Goal: Task Accomplishment & Management: Use online tool/utility

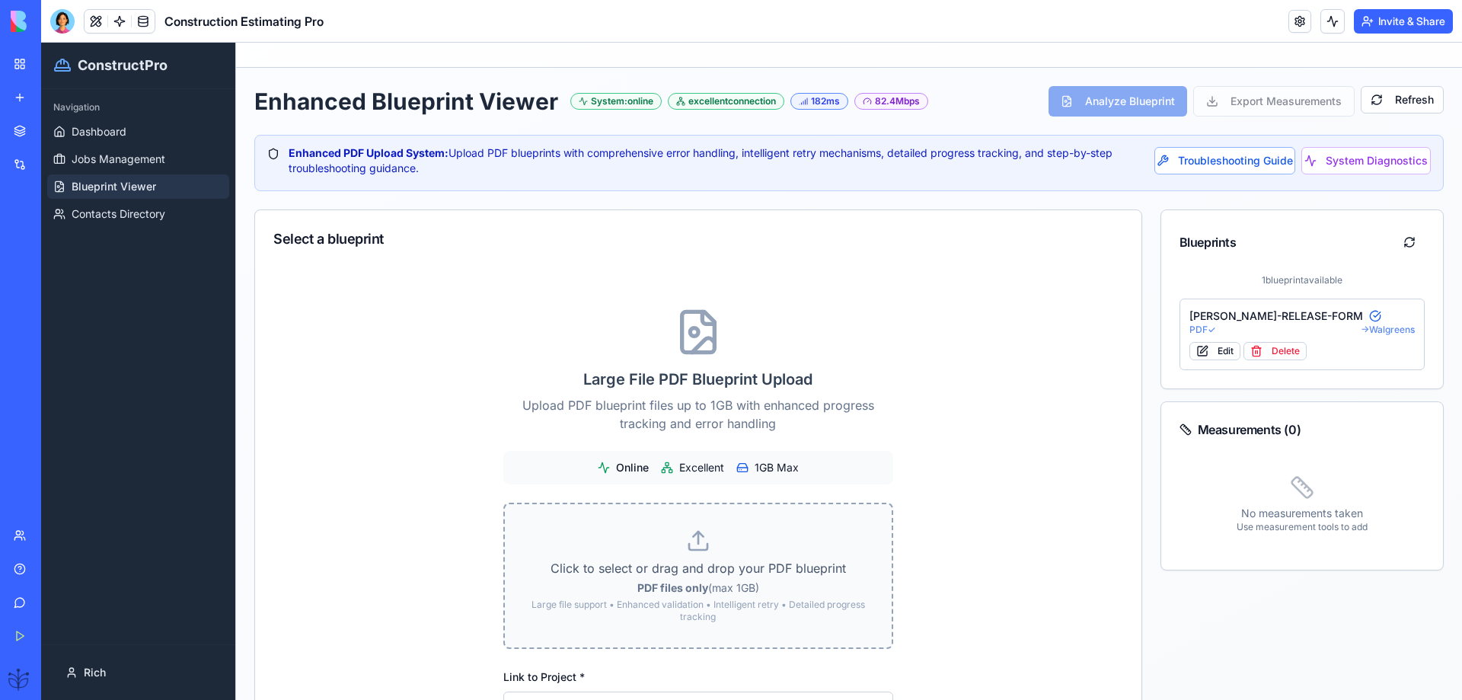
click at [697, 606] on p "Large file support • Enhanced validation • Intelligent retry • Detailed progres…" at bounding box center [698, 610] width 338 height 24
click at [41, 43] on input "Click to select or drag and drop your PDF blueprint PDF files only (max 1GB) La…" at bounding box center [41, 43] width 0 height 0
type input "**********"
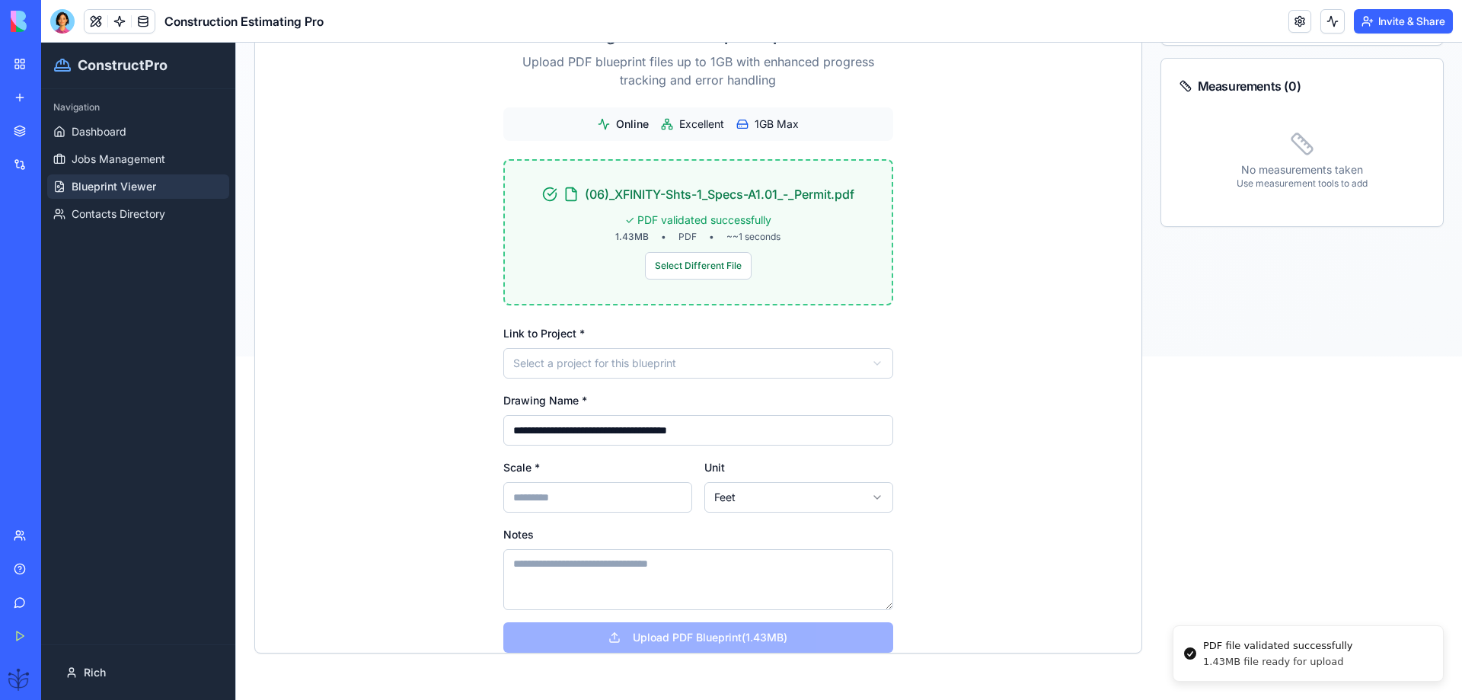
scroll to position [345, 0]
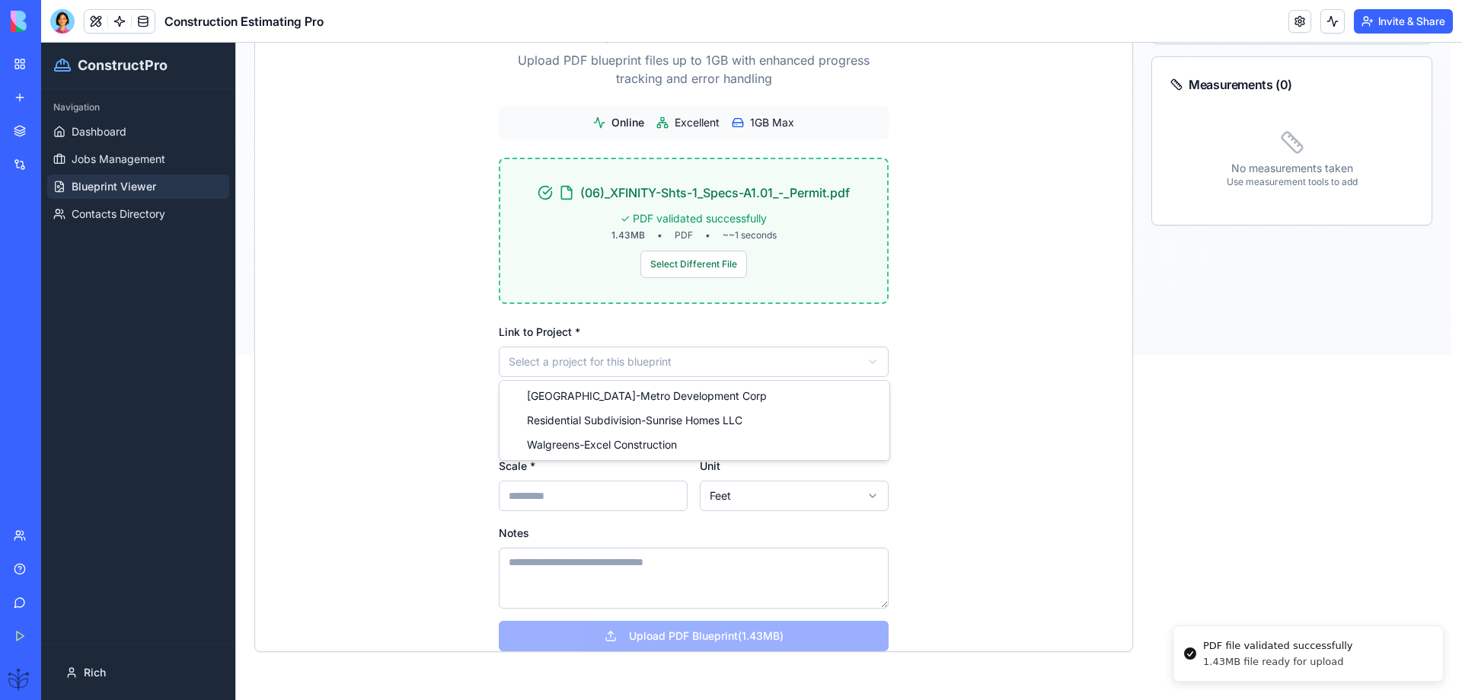
click at [599, 355] on html "**********" at bounding box center [751, 26] width 1421 height 657
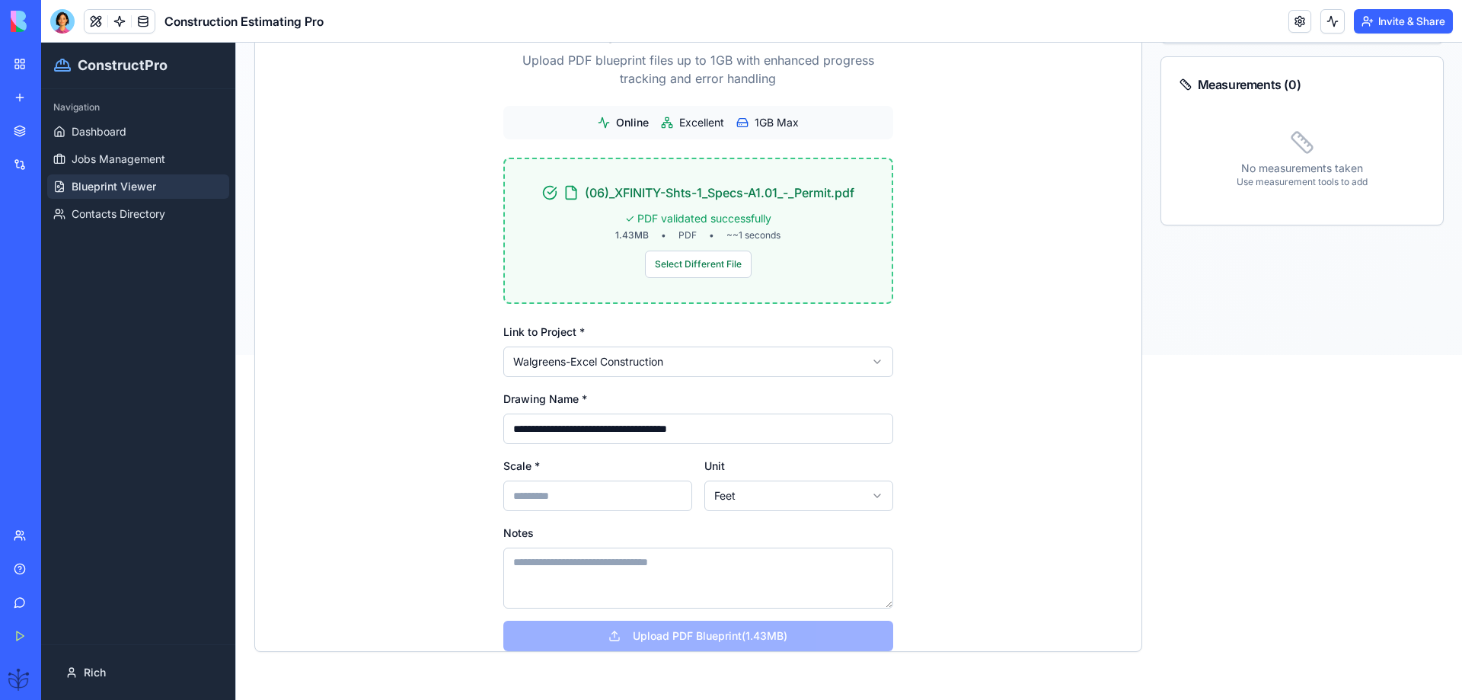
click at [525, 504] on input "Scale *" at bounding box center [597, 495] width 189 height 30
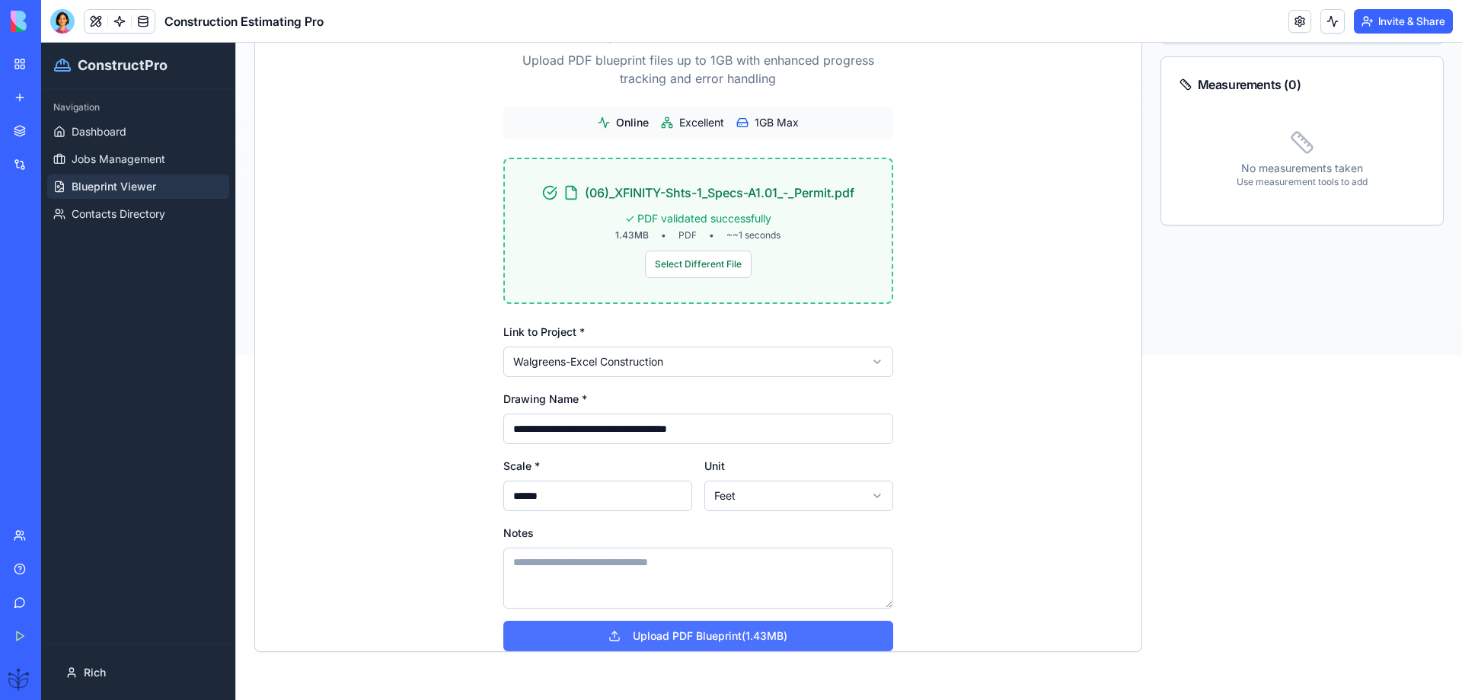
type input "******"
click at [685, 636] on button "Upload PDF Blueprint (1.43MB)" at bounding box center [698, 636] width 390 height 30
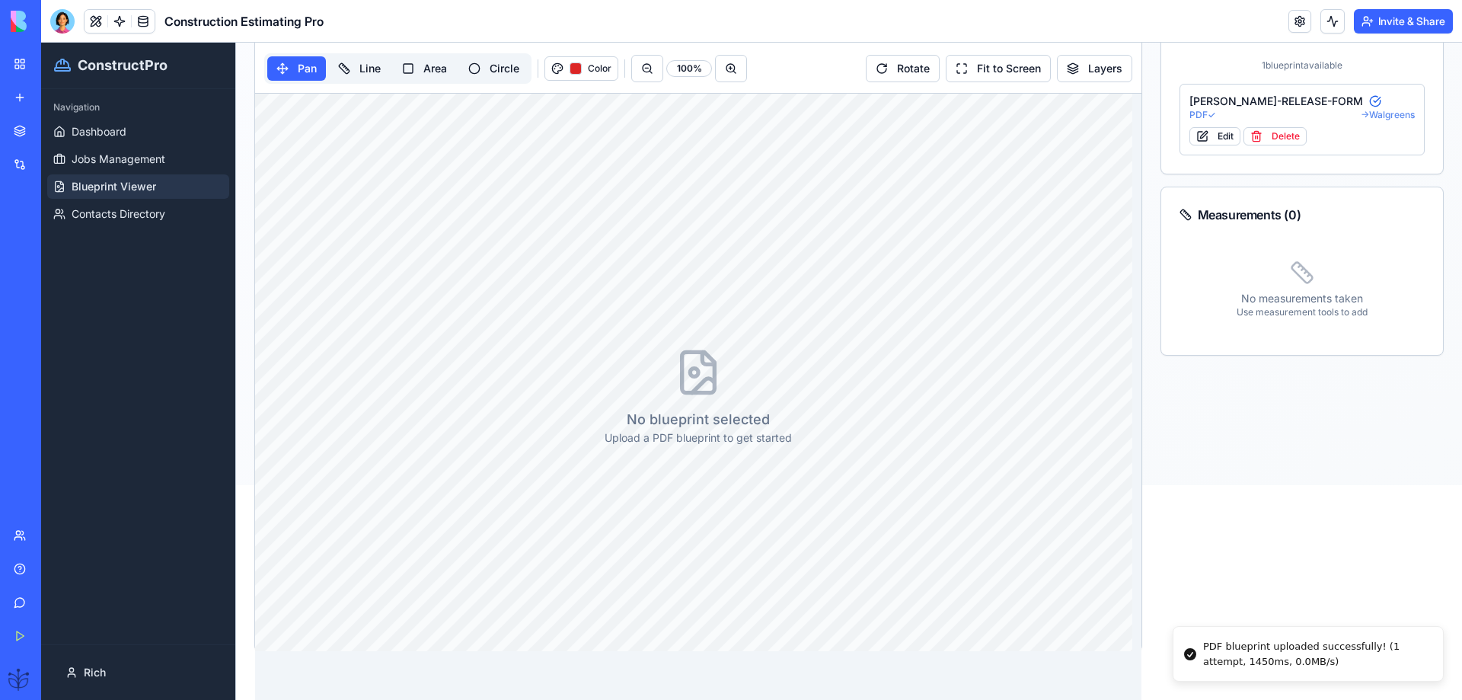
scroll to position [189, 0]
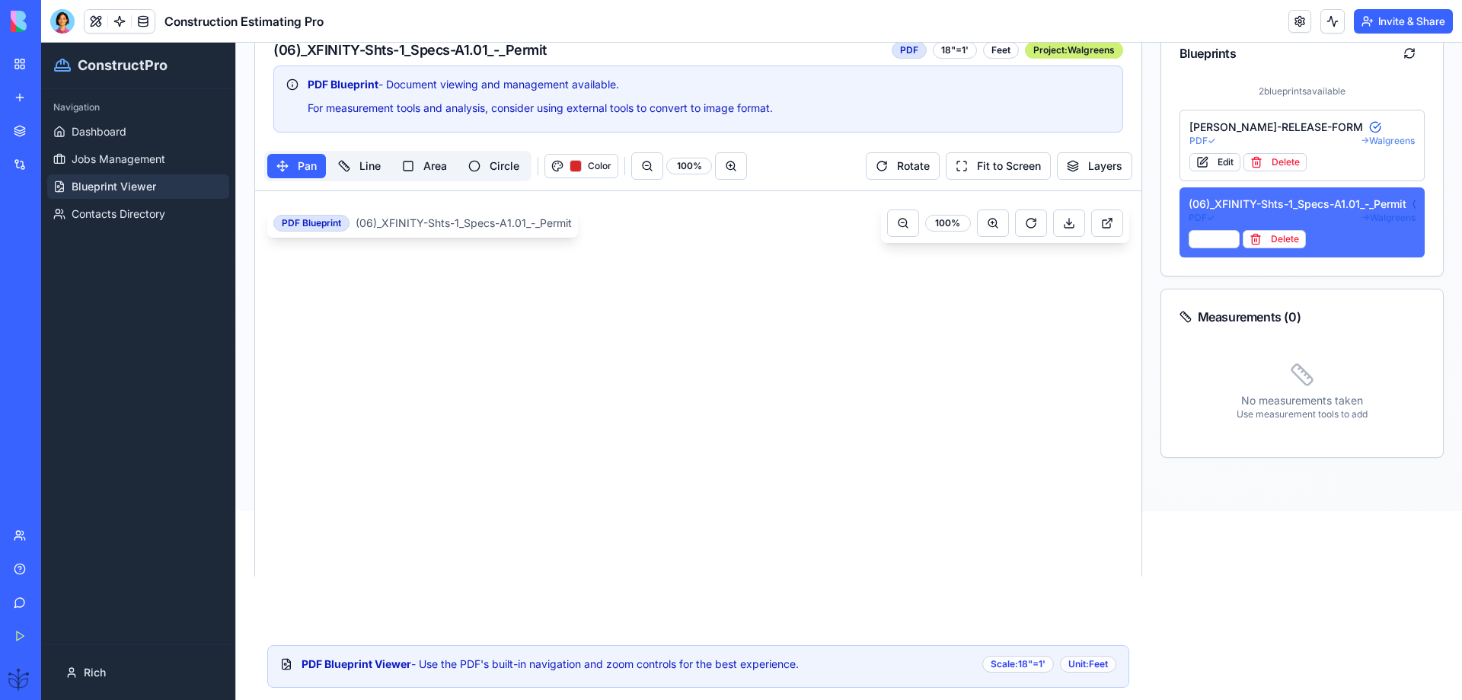
click at [1231, 212] on div "(06)_XFINITY-Shts-1_Specs-A1.01_-_Permit PDF ✓ → Walgreens Edit Delete" at bounding box center [1302, 222] width 228 height 52
click at [1233, 206] on div "(06)_XFINITY-Shts-1_Specs-A1.01_-_Permit" at bounding box center [1302, 203] width 228 height 15
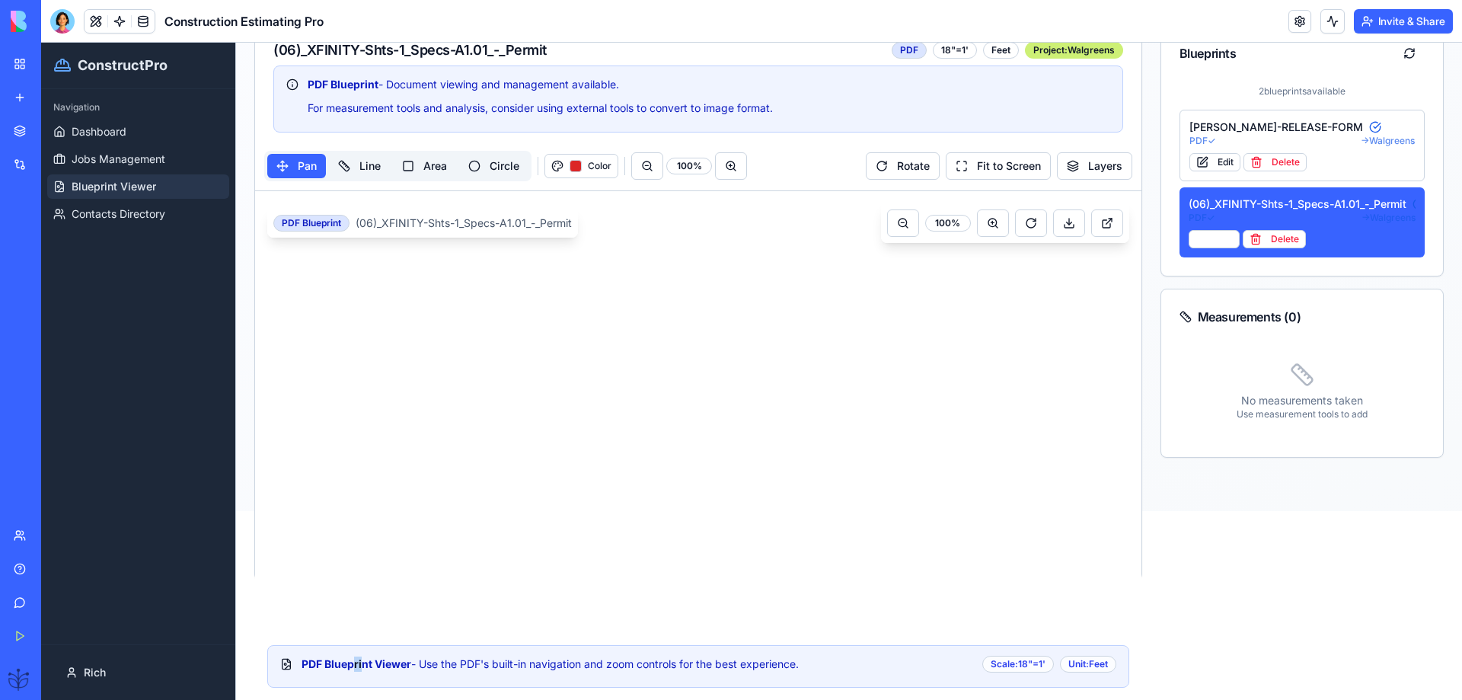
click at [360, 669] on div "PDF Blueprint Viewer - Use the PDF's built-in navigation and zoom controls for …" at bounding box center [550, 663] width 497 height 15
click at [360, 669] on strong "PDF Blueprint Viewer" at bounding box center [357, 663] width 110 height 13
click at [518, 672] on div "PDF Blueprint Viewer - Use the PDF's built-in navigation and zoom controls for …" at bounding box center [698, 666] width 862 height 43
click at [518, 672] on div "PDF Blueprint Viewer - Use the PDF's built-in navigation and zoom controls for …" at bounding box center [709, 664] width 815 height 17
click at [520, 672] on div "PDF Blueprint Viewer - Use the PDF's built-in navigation and zoom controls for …" at bounding box center [709, 664] width 815 height 17
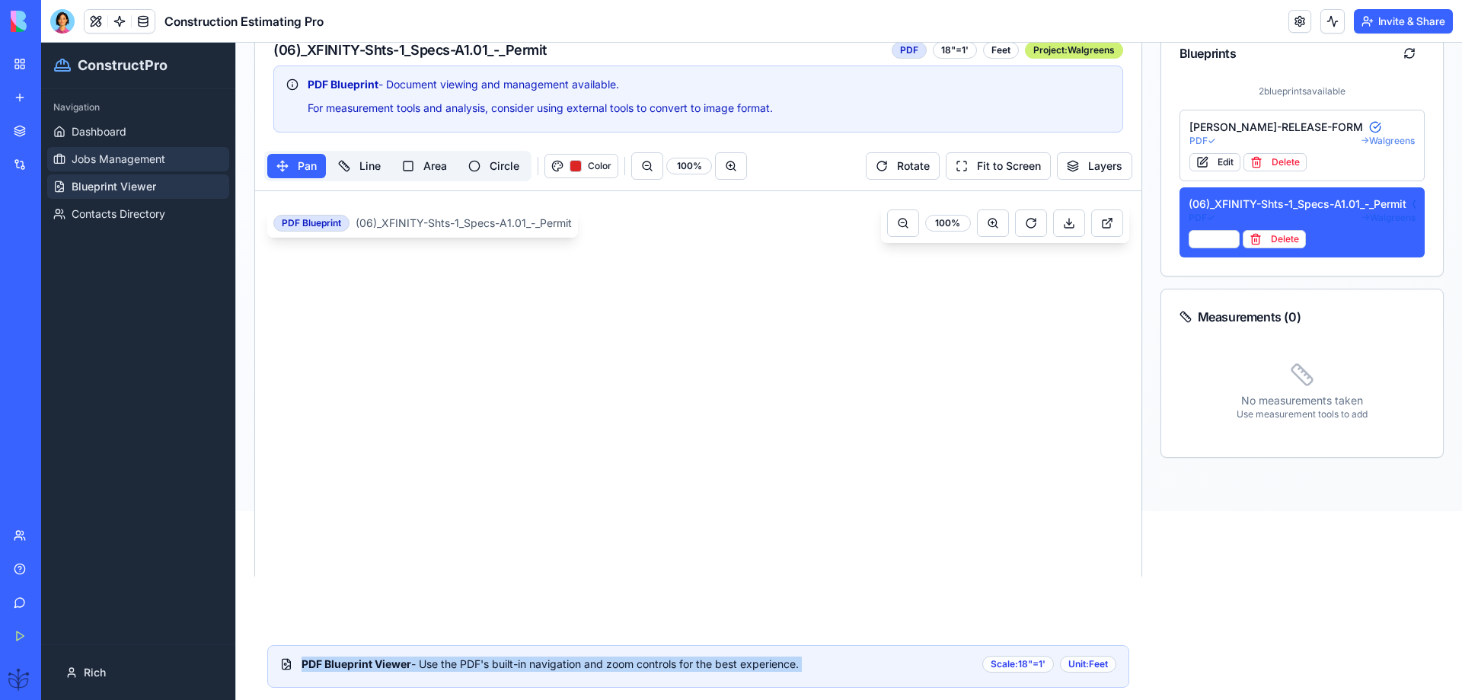
click at [129, 166] on span "Jobs Management" at bounding box center [119, 159] width 94 height 15
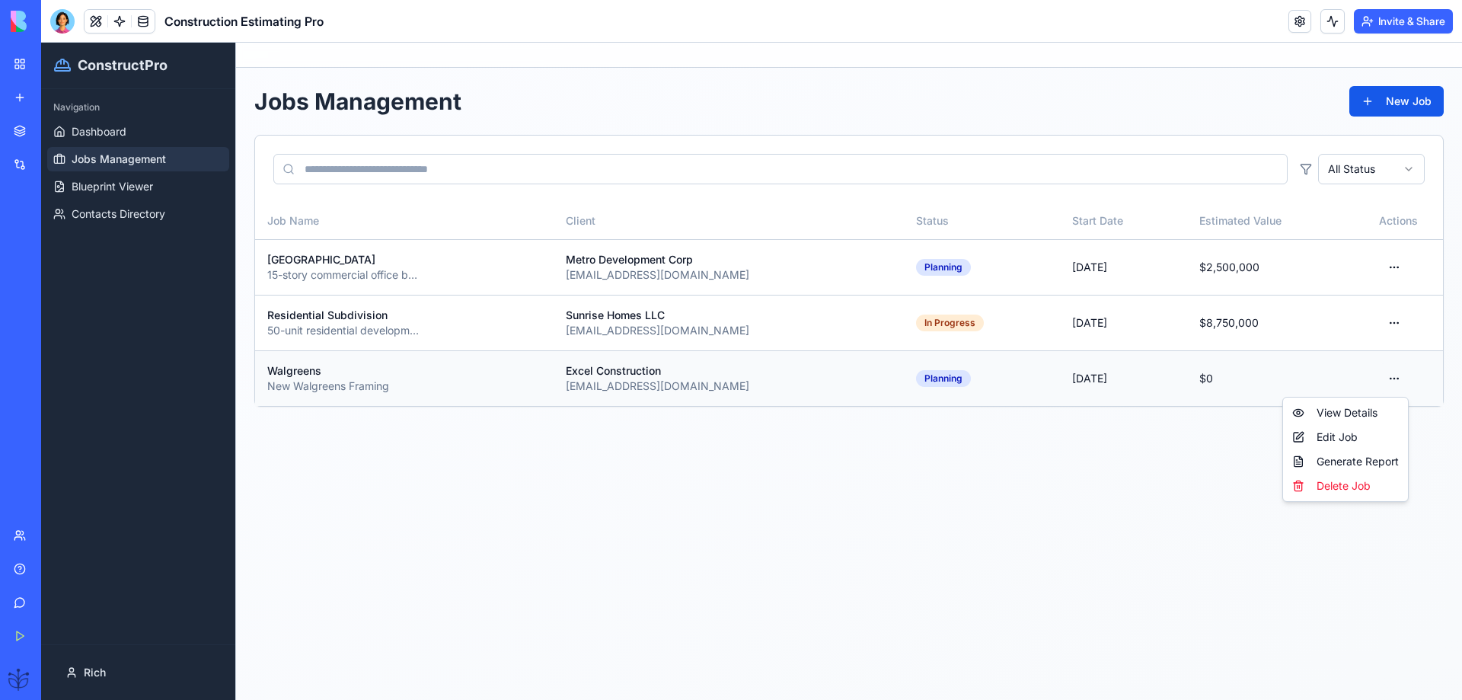
click at [1391, 375] on html "ConstructPro Navigation Dashboard Jobs Management Blueprint Viewer Contacts Dir…" at bounding box center [751, 371] width 1421 height 657
click at [1329, 415] on div "View Details" at bounding box center [1345, 412] width 119 height 24
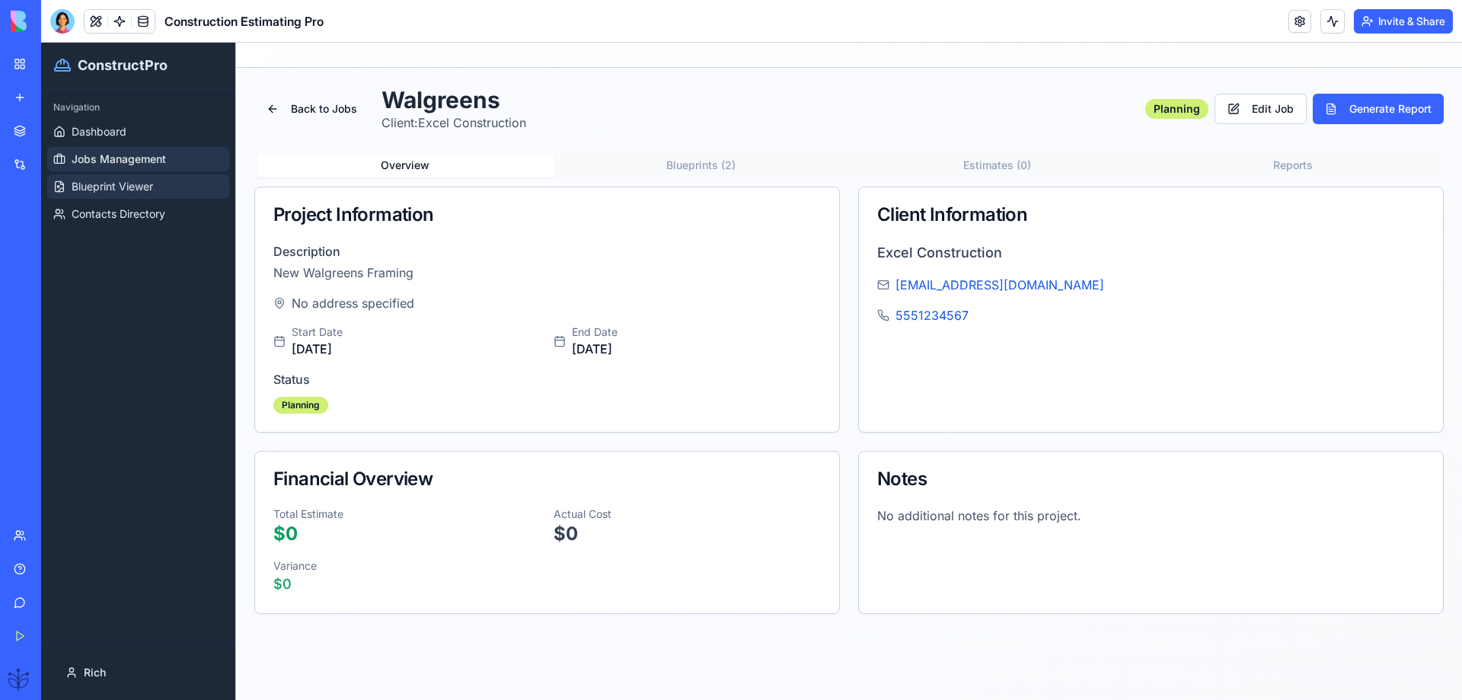
click at [95, 192] on span "Blueprint Viewer" at bounding box center [112, 186] width 81 height 15
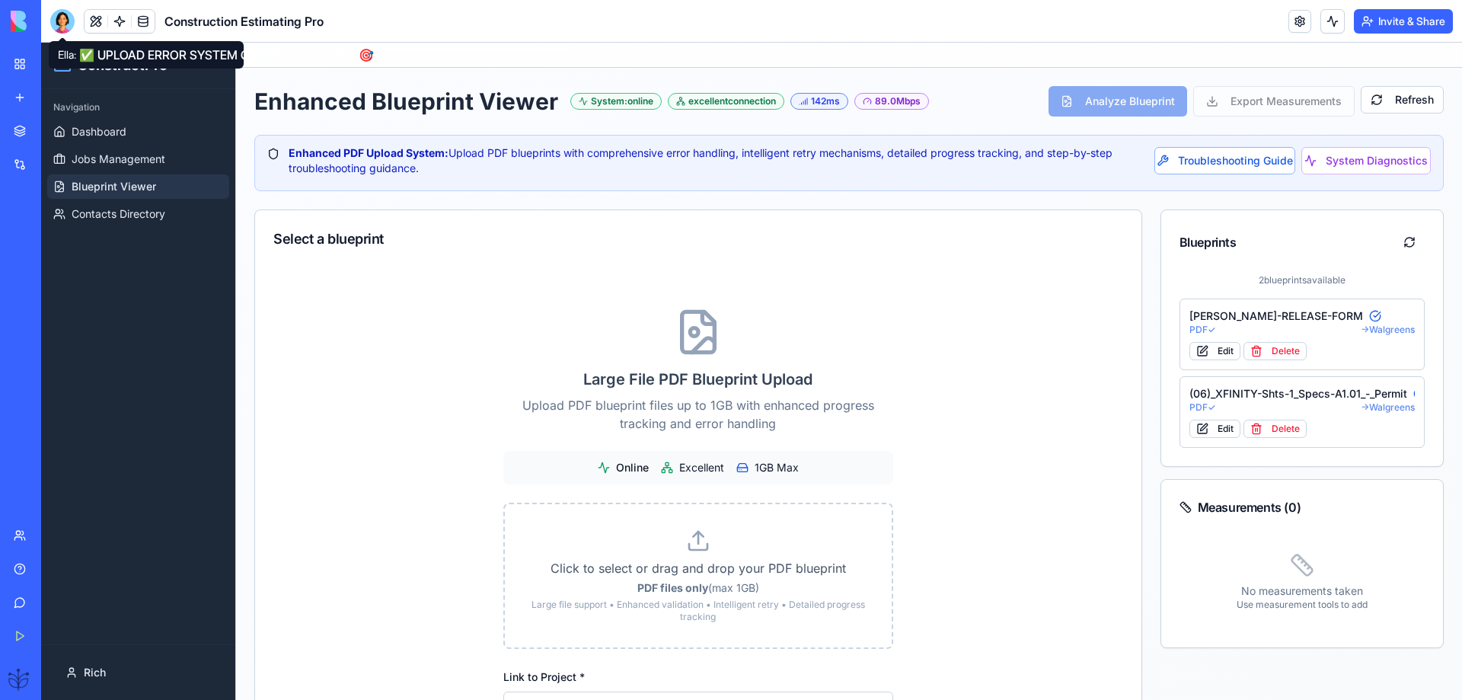
click at [59, 22] on div at bounding box center [62, 21] width 24 height 24
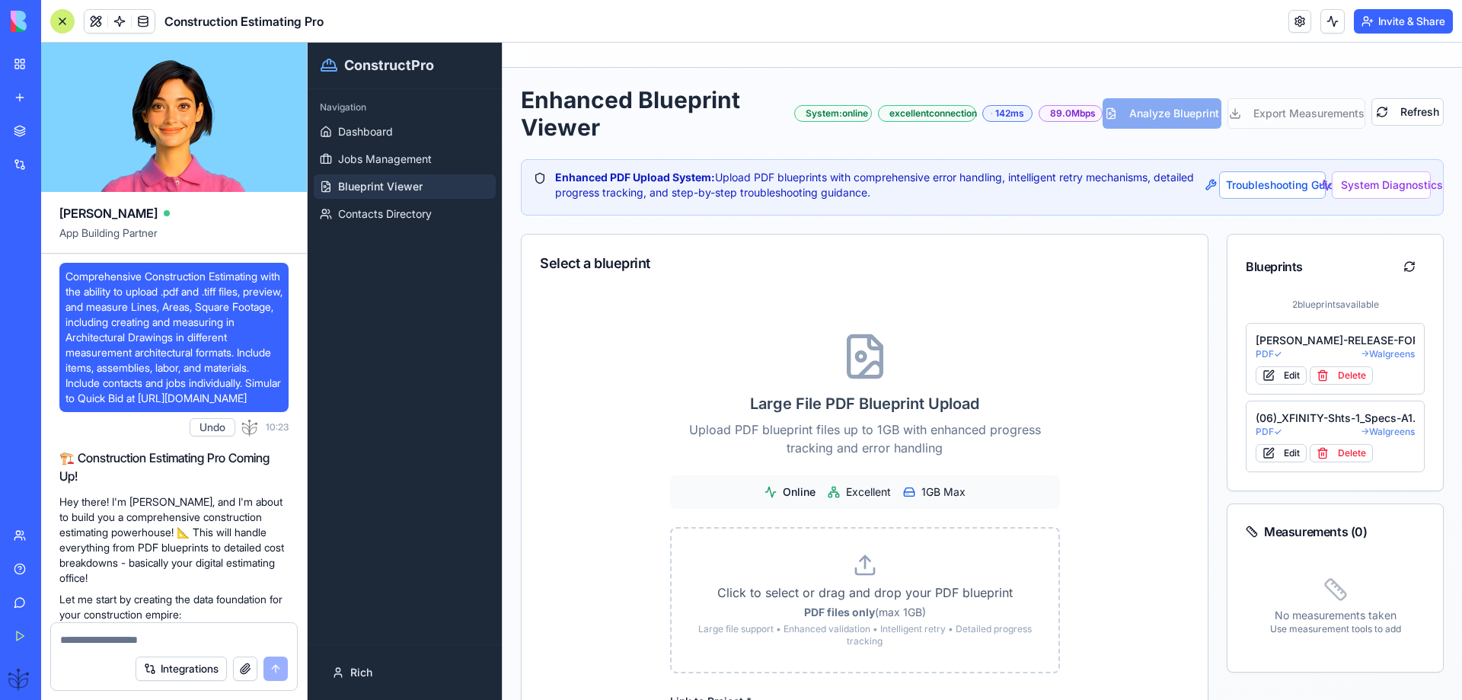
scroll to position [38725, 0]
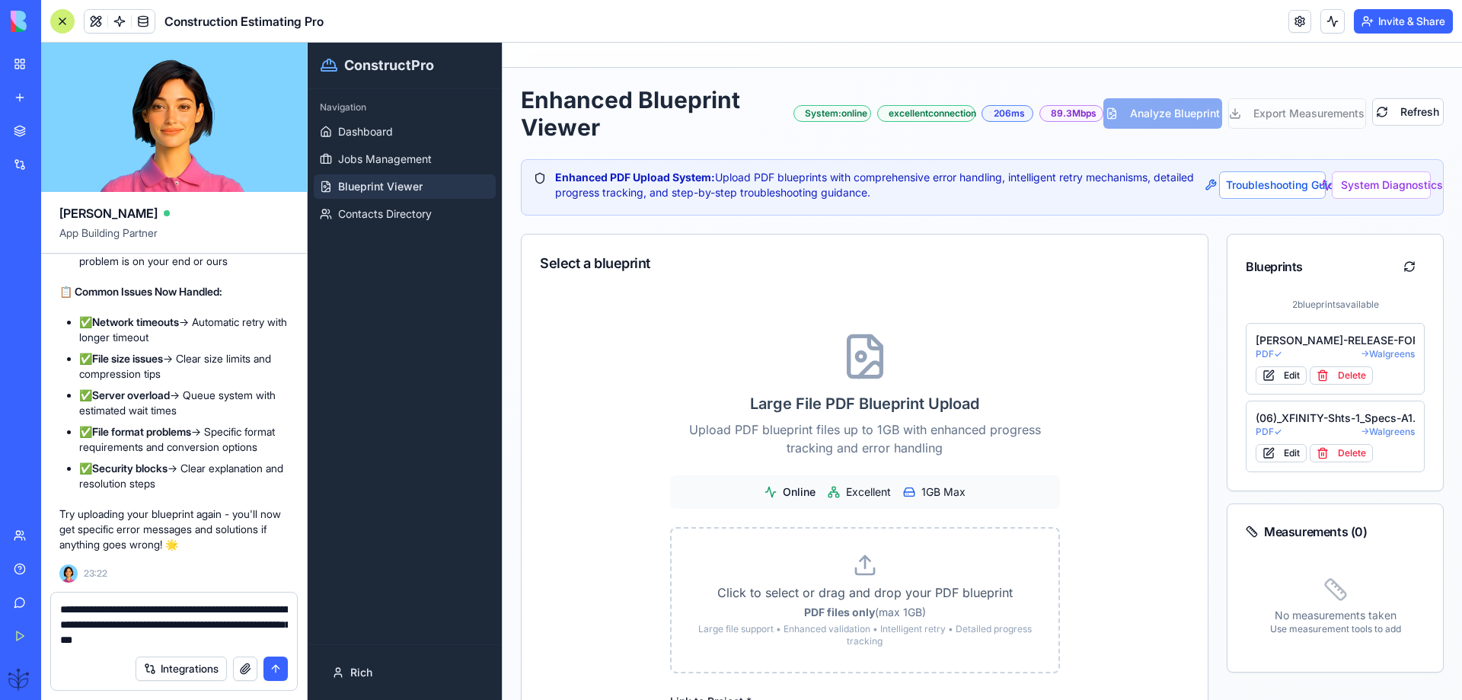
type textarea "**********"
click at [270, 668] on button "submit" at bounding box center [275, 668] width 24 height 24
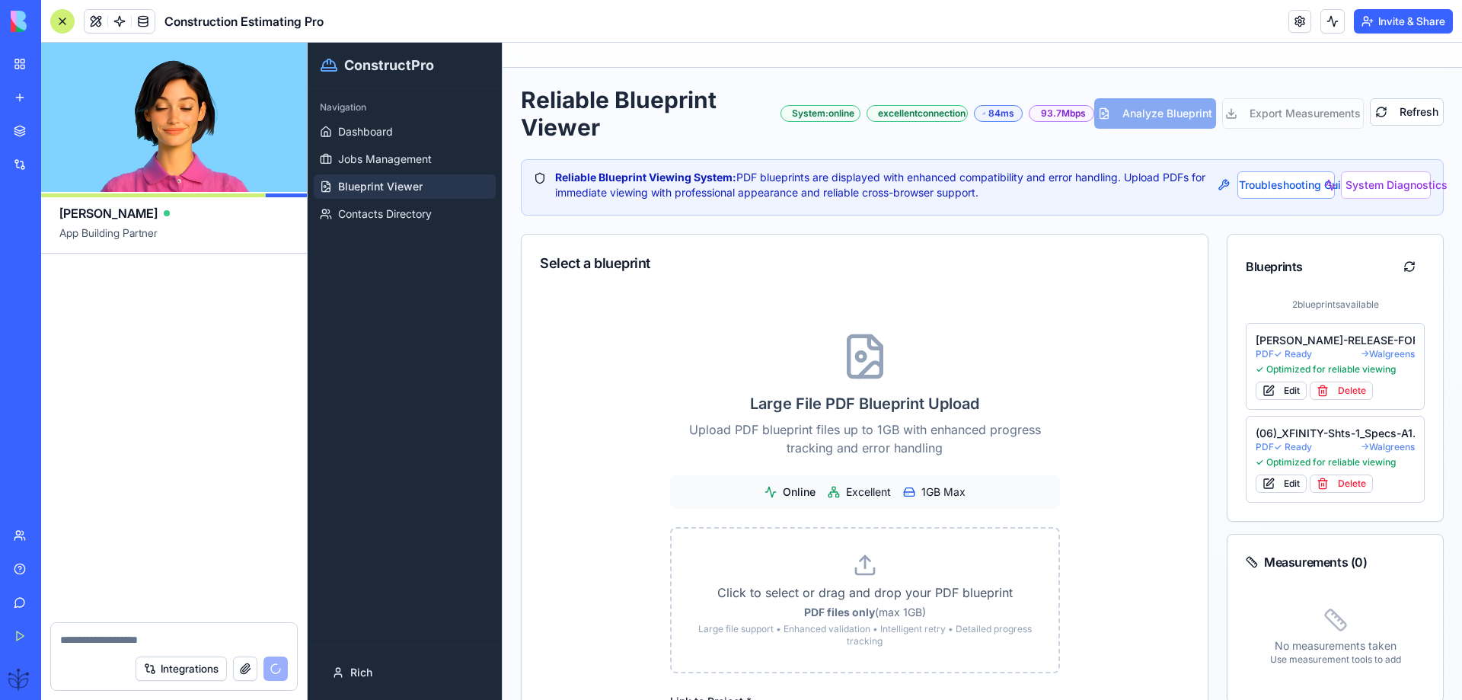
scroll to position [40388, 0]
